Goal: Transaction & Acquisition: Subscribe to service/newsletter

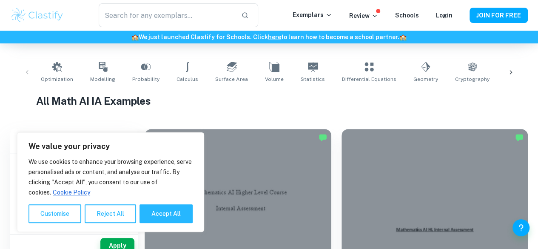
scroll to position [161, 0]
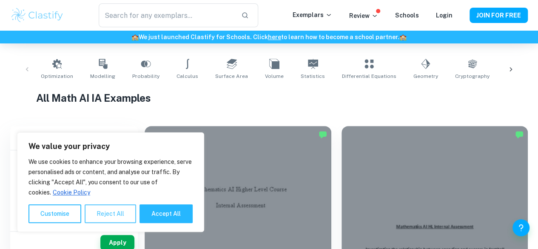
click at [108, 210] on button "Reject All" at bounding box center [110, 213] width 51 height 19
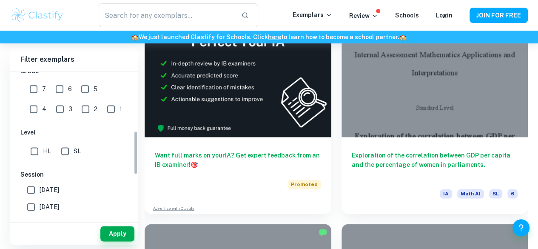
scroll to position [196, 0]
click at [34, 92] on input "7" at bounding box center [33, 88] width 17 height 17
checkbox input "true"
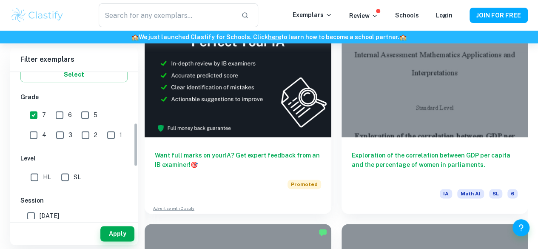
scroll to position [208, 0]
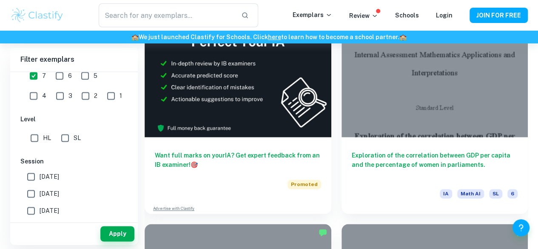
click at [36, 140] on input "HL" at bounding box center [34, 137] width 17 height 17
checkbox input "true"
click at [116, 233] on button "Apply" at bounding box center [117, 233] width 34 height 15
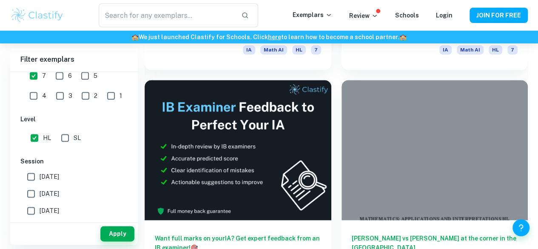
scroll to position [434, 0]
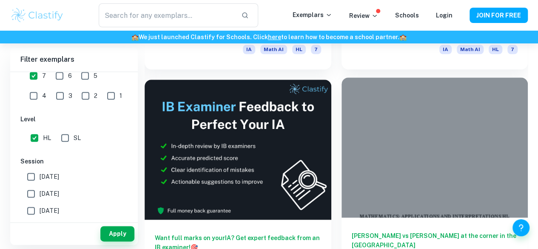
click at [352, 231] on h6 "[PERSON_NAME] vs [PERSON_NAME] at the corner in the [GEOGRAPHIC_DATA]" at bounding box center [435, 245] width 166 height 28
click at [341, 99] on div at bounding box center [434, 147] width 187 height 140
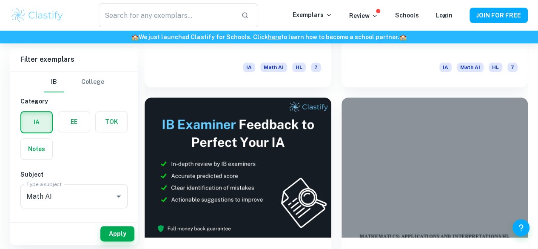
scroll to position [419, 0]
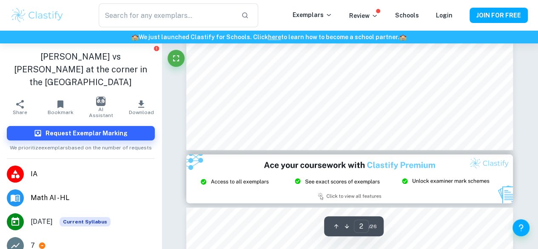
type input "3"
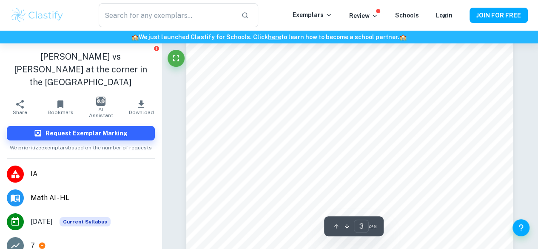
scroll to position [1099, 0]
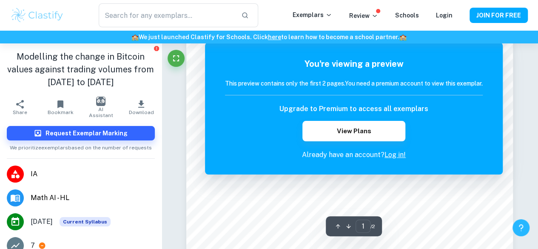
scroll to position [202, 0]
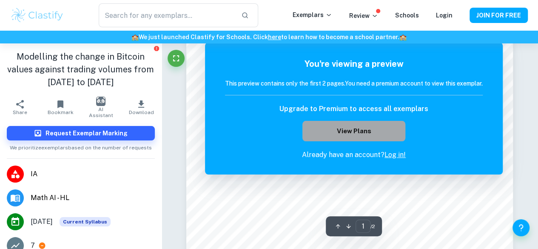
click at [379, 132] on button "View Plans" at bounding box center [353, 131] width 103 height 20
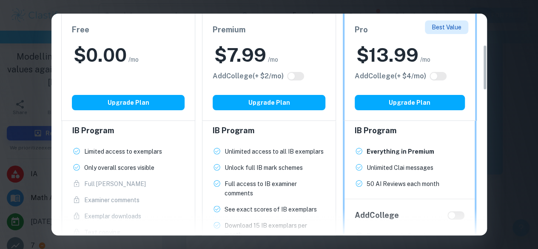
scroll to position [150, 0]
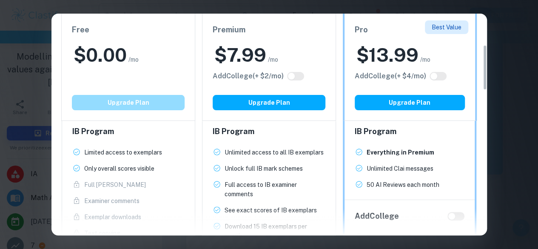
click at [125, 108] on button "Upgrade Plan" at bounding box center [128, 102] width 113 height 15
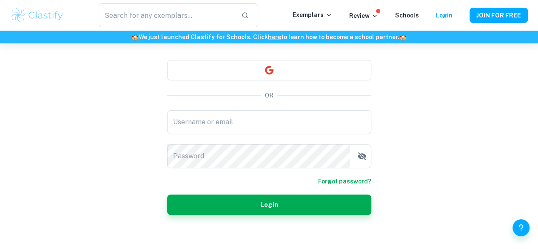
scroll to position [24, 0]
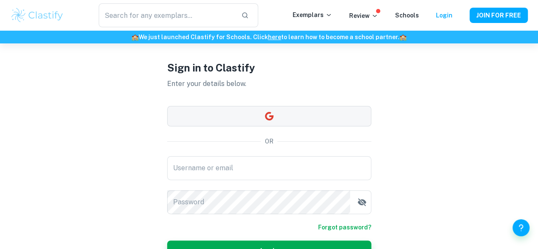
click at [272, 118] on icon "button" at bounding box center [268, 116] width 9 height 9
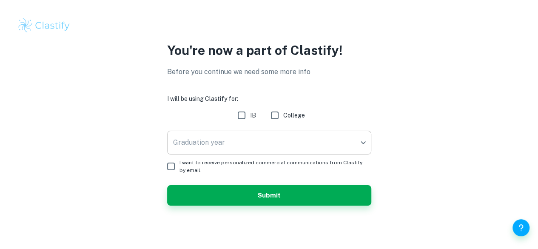
click at [256, 143] on body "We value your privacy We use cookies to enhance your browsing experience, serve…" at bounding box center [269, 124] width 538 height 249
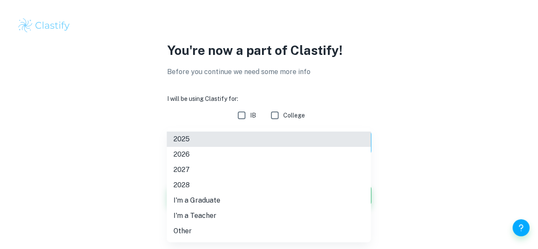
click at [253, 214] on li "I'm a Teacher" at bounding box center [269, 215] width 204 height 15
type input "Teacher"
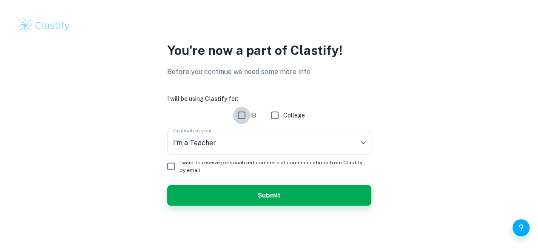
click at [247, 114] on input "IB" at bounding box center [241, 115] width 17 height 17
checkbox input "true"
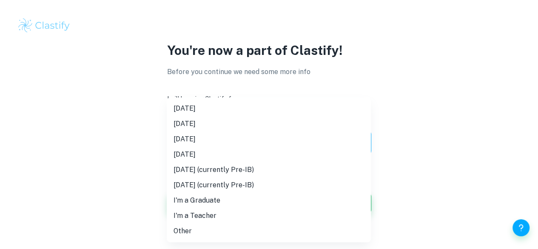
click at [215, 141] on body "We value your privacy We use cookies to enhance your browsing experience, serve…" at bounding box center [269, 124] width 538 height 249
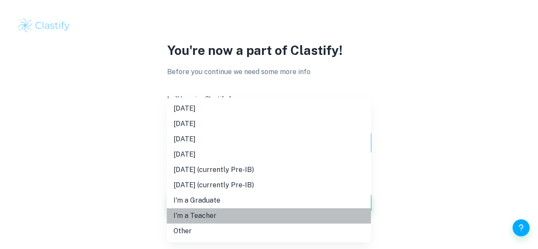
click at [223, 219] on li "I'm a Teacher" at bounding box center [269, 215] width 204 height 15
type input "Teacher"
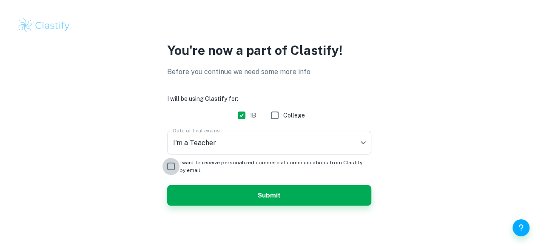
click at [170, 163] on input "I want to receive personalized commercial communications from Clastify by email." at bounding box center [170, 166] width 17 height 17
checkbox input "true"
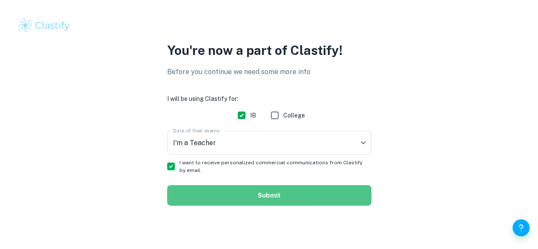
click at [224, 193] on button "Submit" at bounding box center [269, 195] width 204 height 20
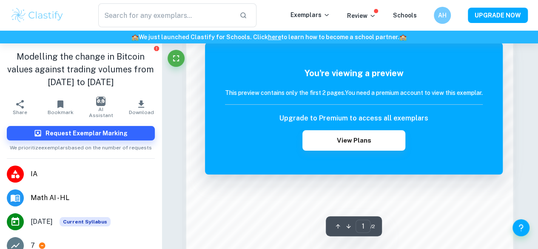
scroll to position [469, 0]
